Goal: Task Accomplishment & Management: Use online tool/utility

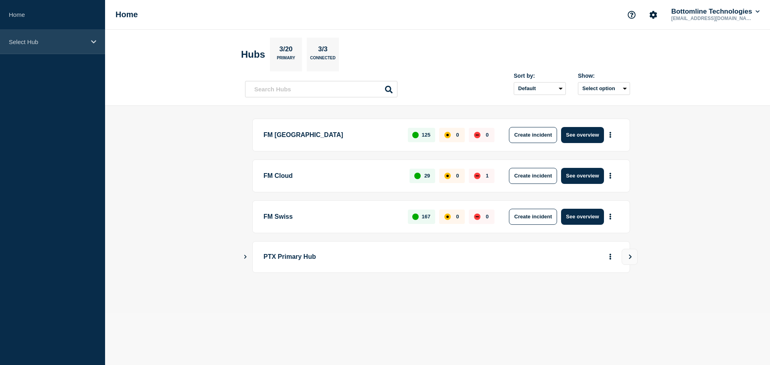
click at [86, 39] on div "Select Hub" at bounding box center [52, 42] width 105 height 24
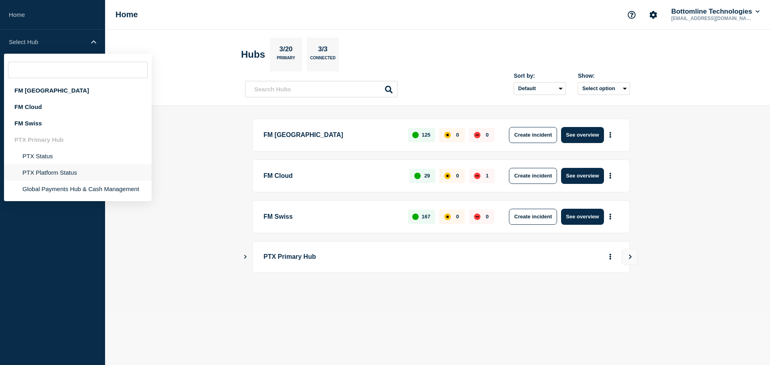
click at [75, 169] on li "PTX Platform Status" at bounding box center [78, 172] width 148 height 16
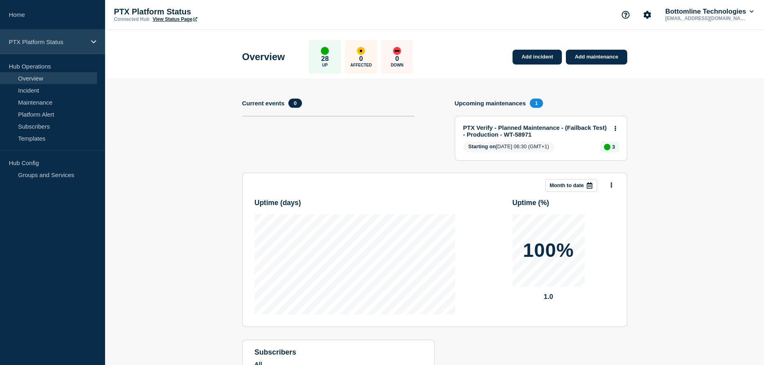
click at [73, 43] on p "PTX Platform Status" at bounding box center [47, 42] width 77 height 7
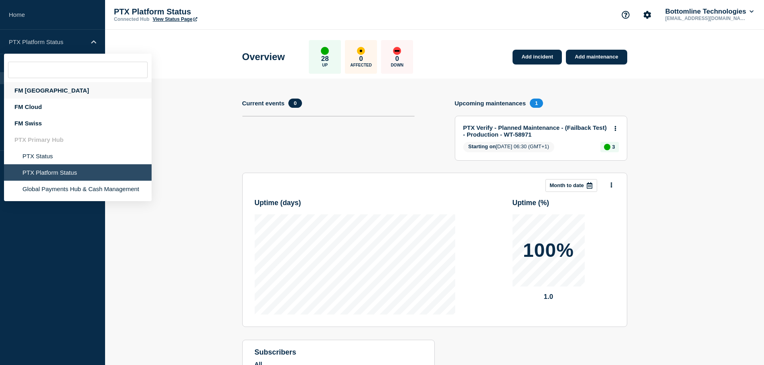
click at [64, 93] on div "FM London" at bounding box center [78, 90] width 148 height 16
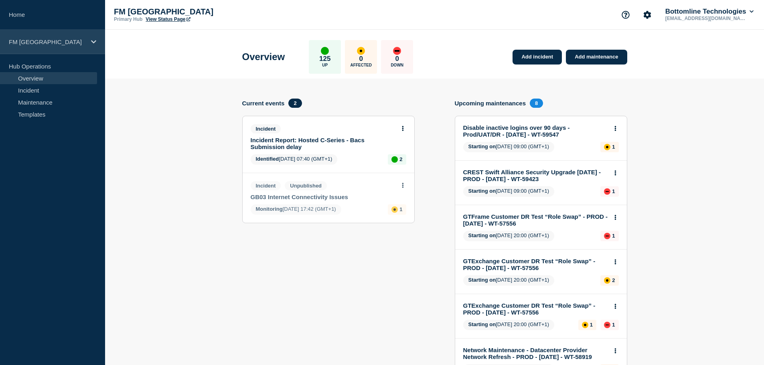
click at [61, 44] on p "FM London" at bounding box center [47, 42] width 77 height 7
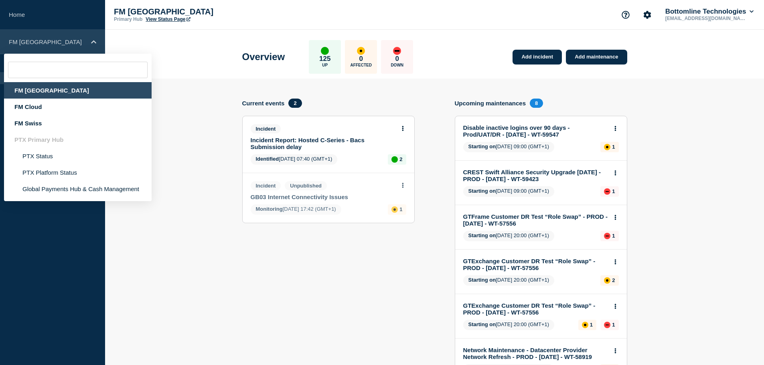
click at [79, 42] on p "FM London" at bounding box center [47, 42] width 77 height 7
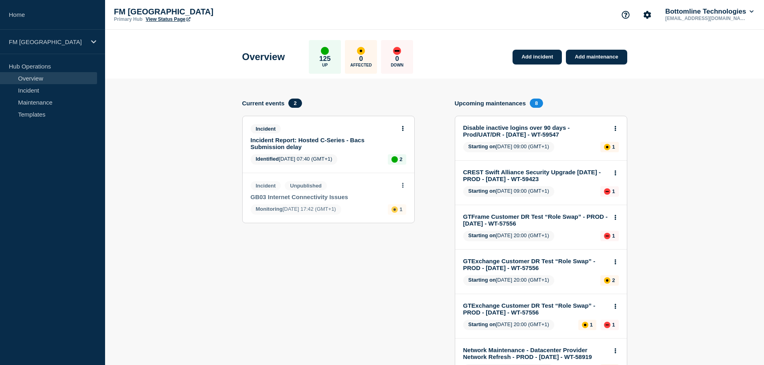
click at [139, 43] on header "Overview 125 Up 0 Affected 0 Down Add incident Add maintenance" at bounding box center [434, 54] width 659 height 49
click at [62, 41] on p "FM London" at bounding box center [47, 42] width 77 height 7
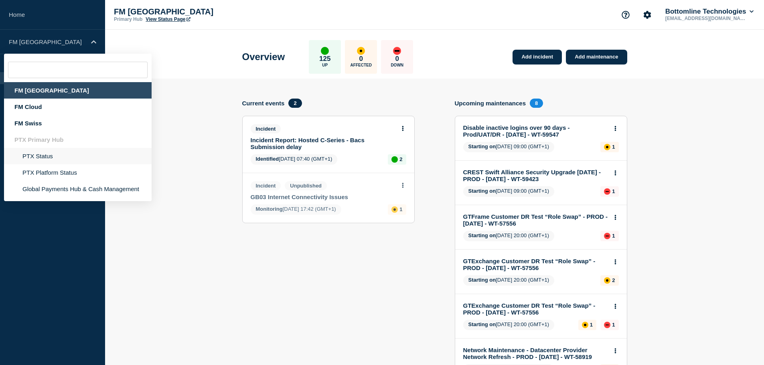
click at [46, 156] on li "PTX Status" at bounding box center [78, 156] width 148 height 16
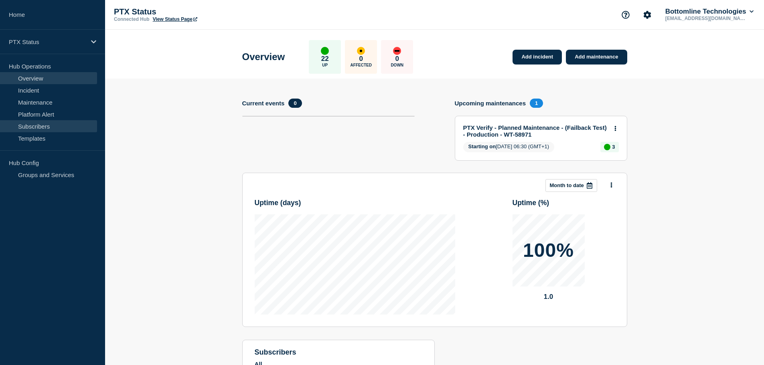
click at [32, 126] on link "Subscribers" at bounding box center [48, 126] width 97 height 12
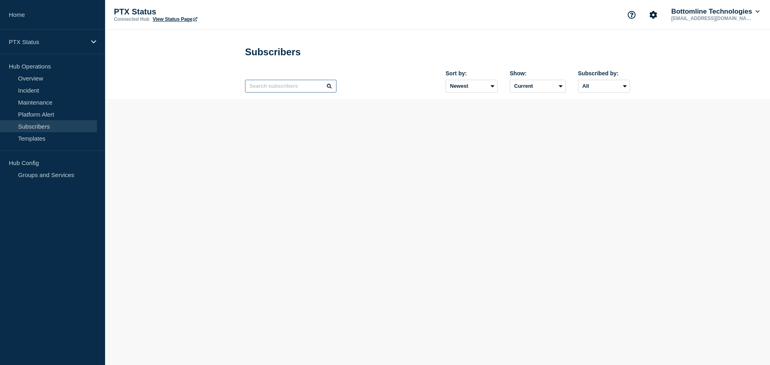
click at [291, 89] on input "text" at bounding box center [290, 86] width 91 height 13
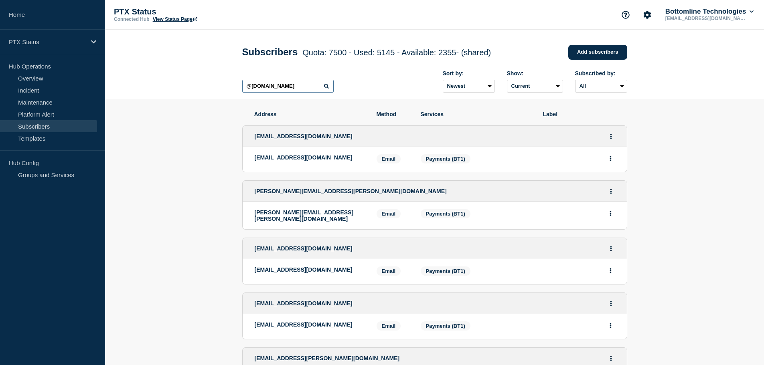
type input "@theprogressive.com"
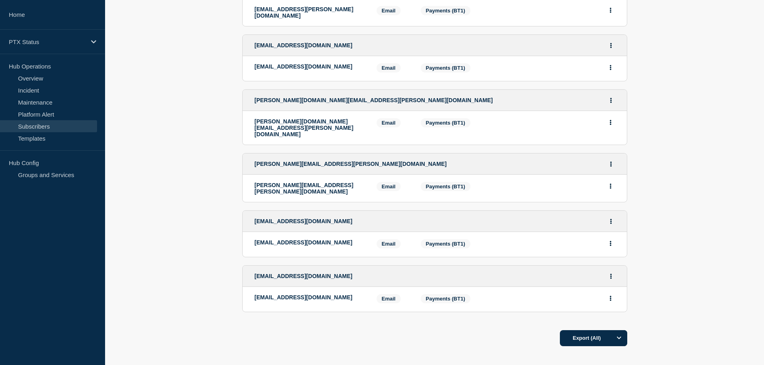
scroll to position [411, 0]
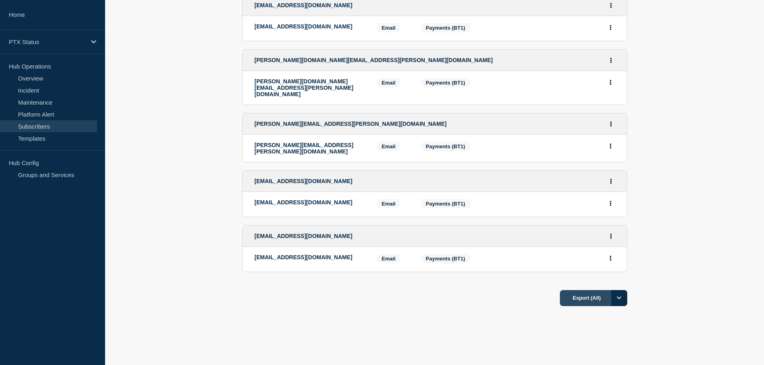
click at [576, 290] on button "Export (All)" at bounding box center [593, 298] width 67 height 16
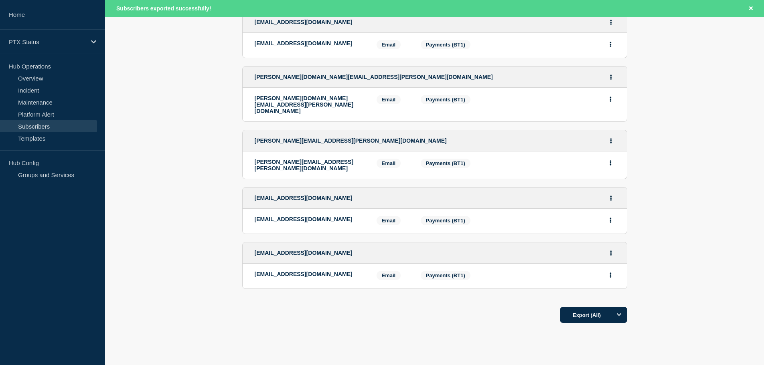
scroll to position [428, 0]
